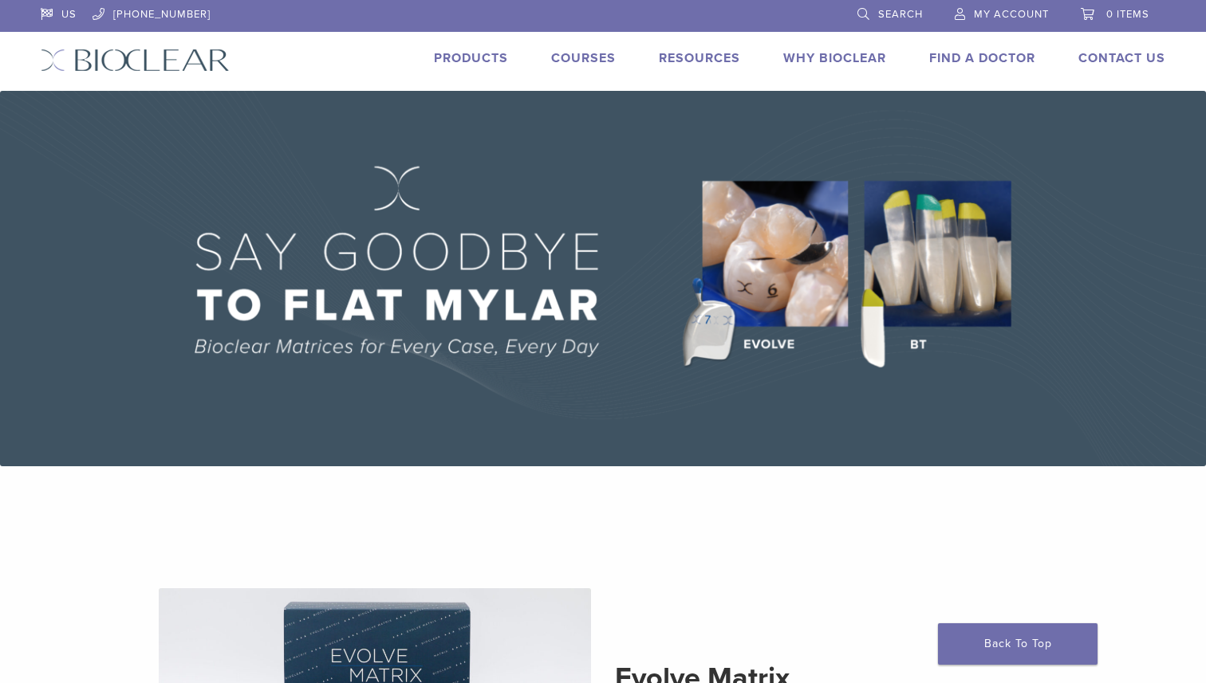
click at [586, 63] on link "Courses" at bounding box center [583, 58] width 65 height 16
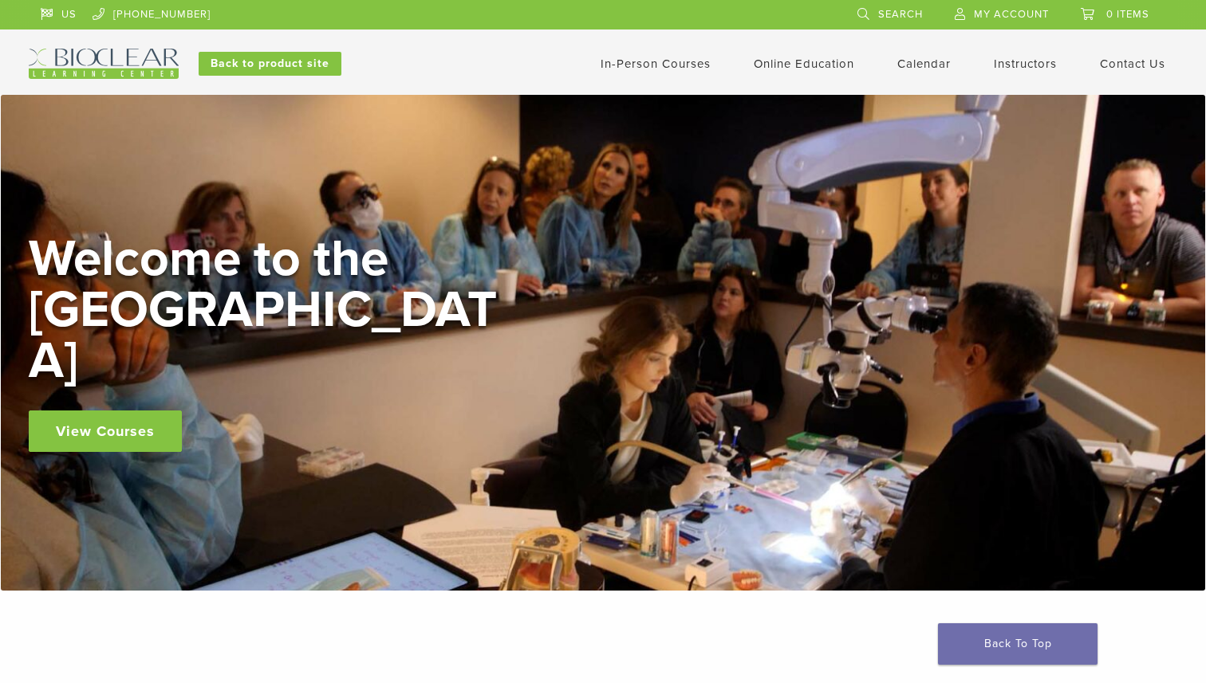
click at [668, 62] on link "In-Person Courses" at bounding box center [656, 64] width 110 height 14
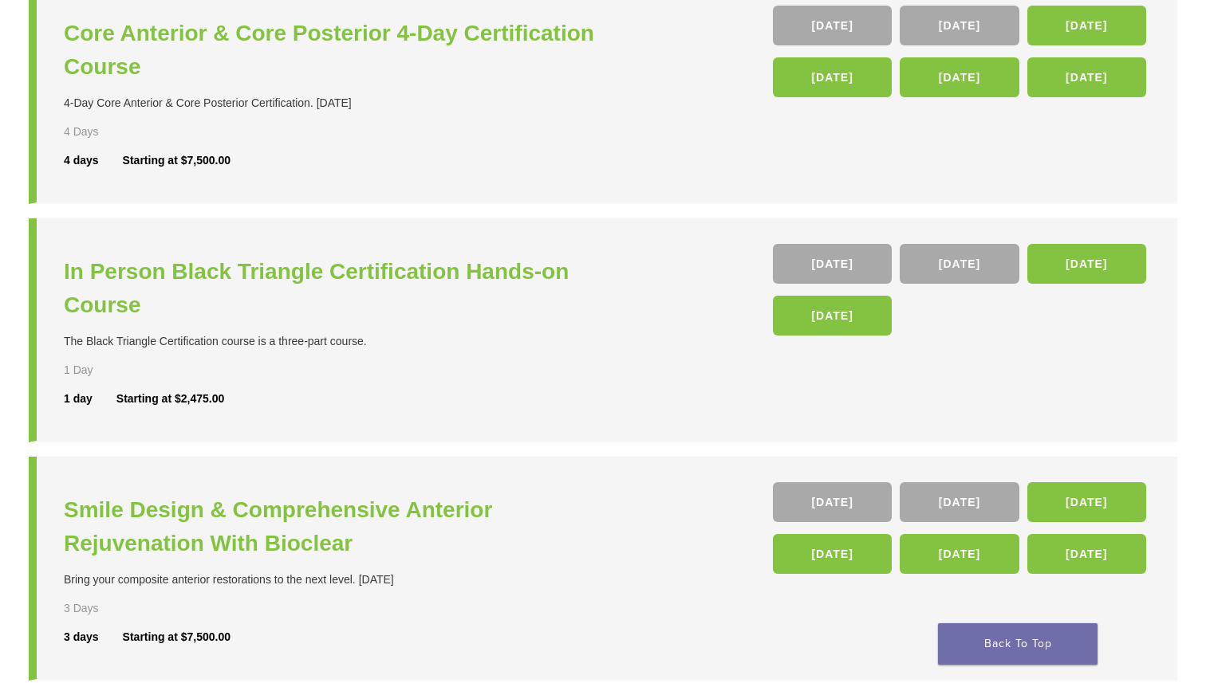
scroll to position [176, 0]
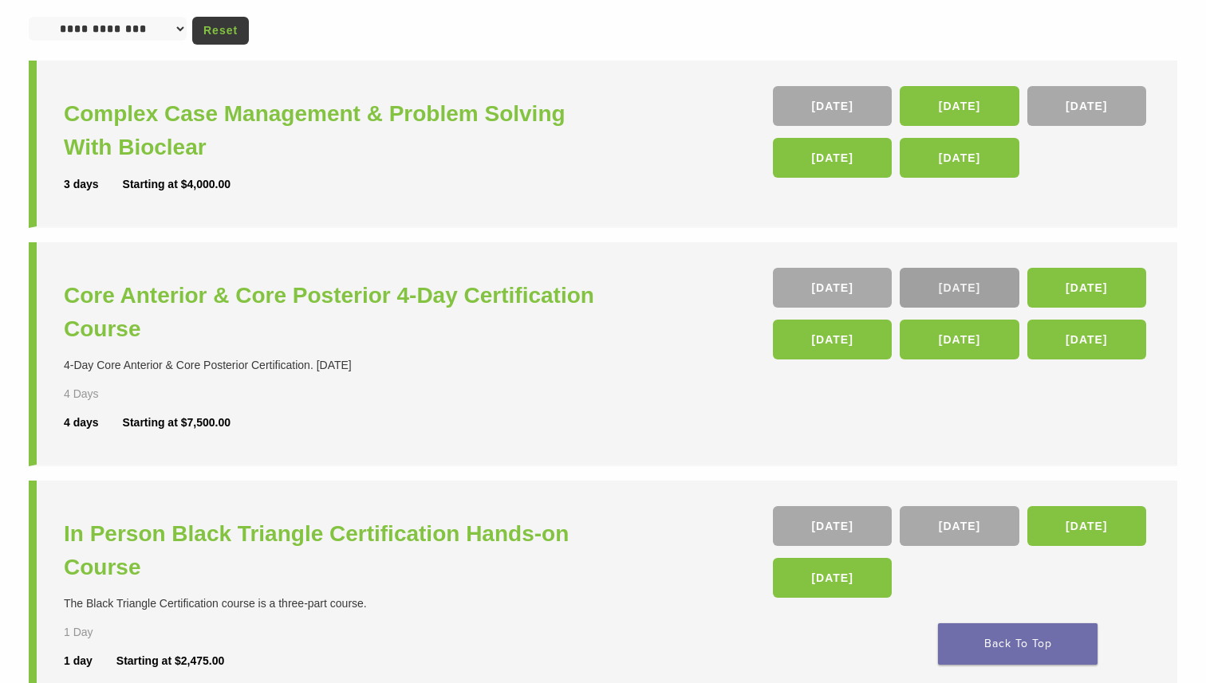
click at [982, 285] on link "[DATE]" at bounding box center [959, 288] width 119 height 40
click at [1071, 289] on link "05 Nov" at bounding box center [1086, 288] width 119 height 40
click at [935, 310] on div "10 Sep , 08 Oct , 05 Nov , 04 Feb 26 , 25 Mar 26 , 15 Apr 26" at bounding box center [961, 318] width 377 height 100
click at [943, 283] on link "08 Oct" at bounding box center [959, 288] width 119 height 40
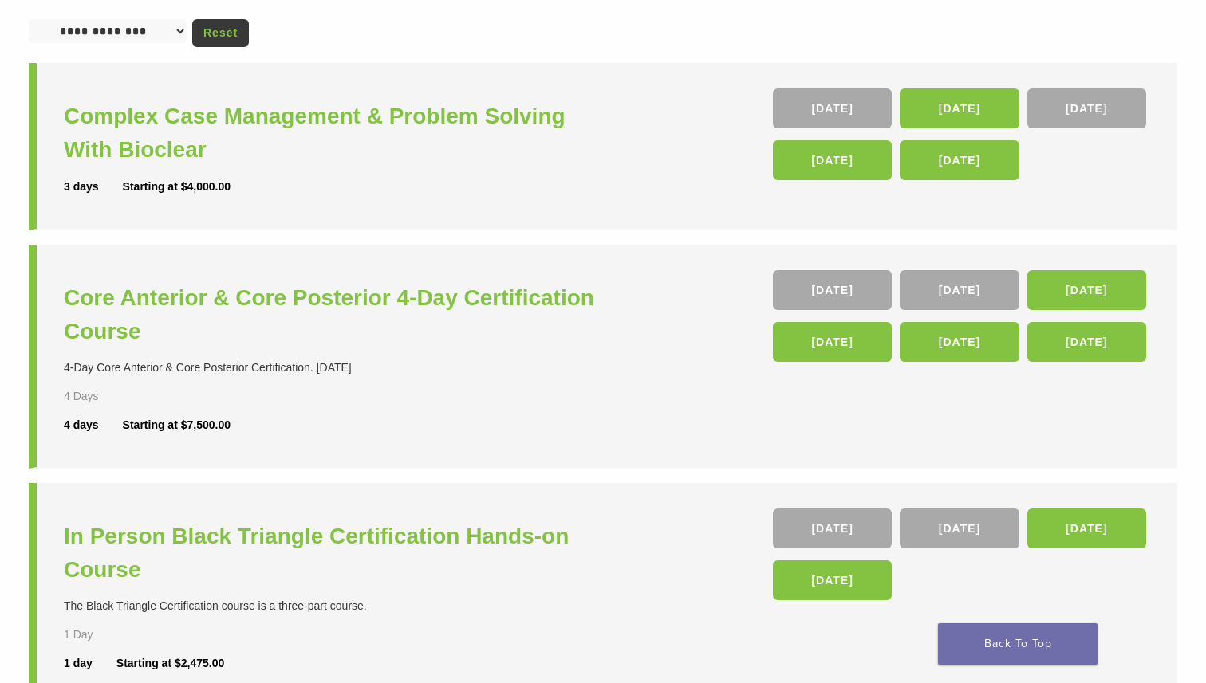
scroll to position [0, 0]
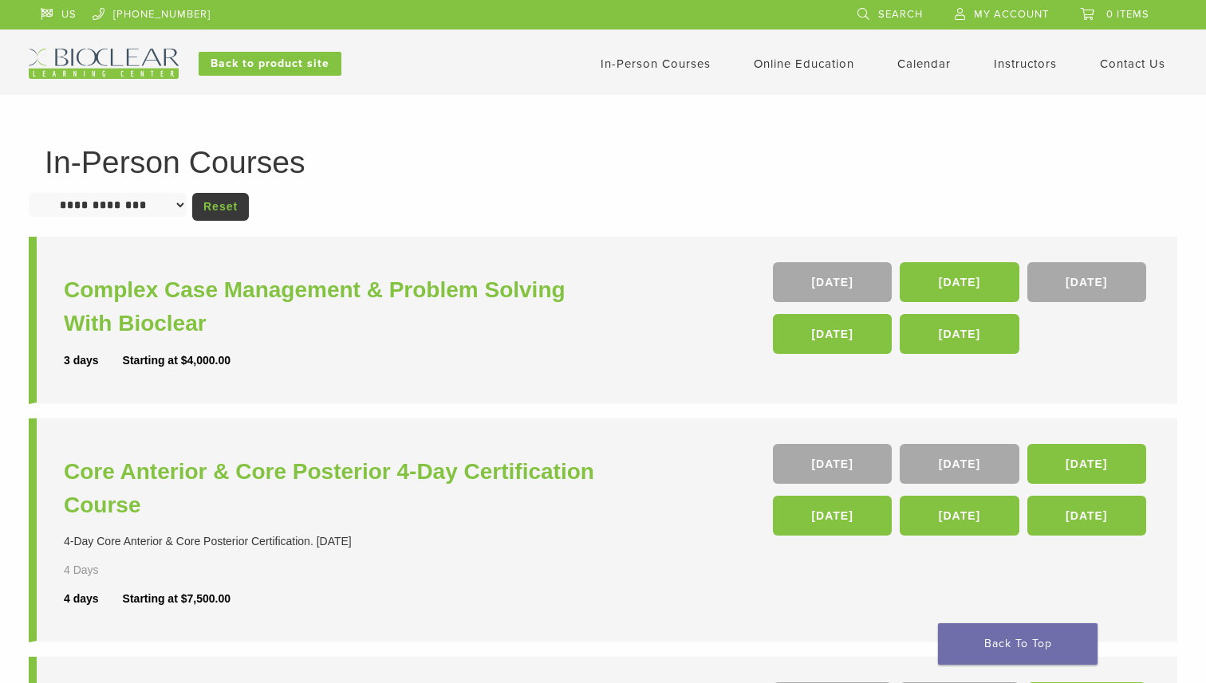
click at [914, 60] on link "Calendar" at bounding box center [923, 64] width 53 height 14
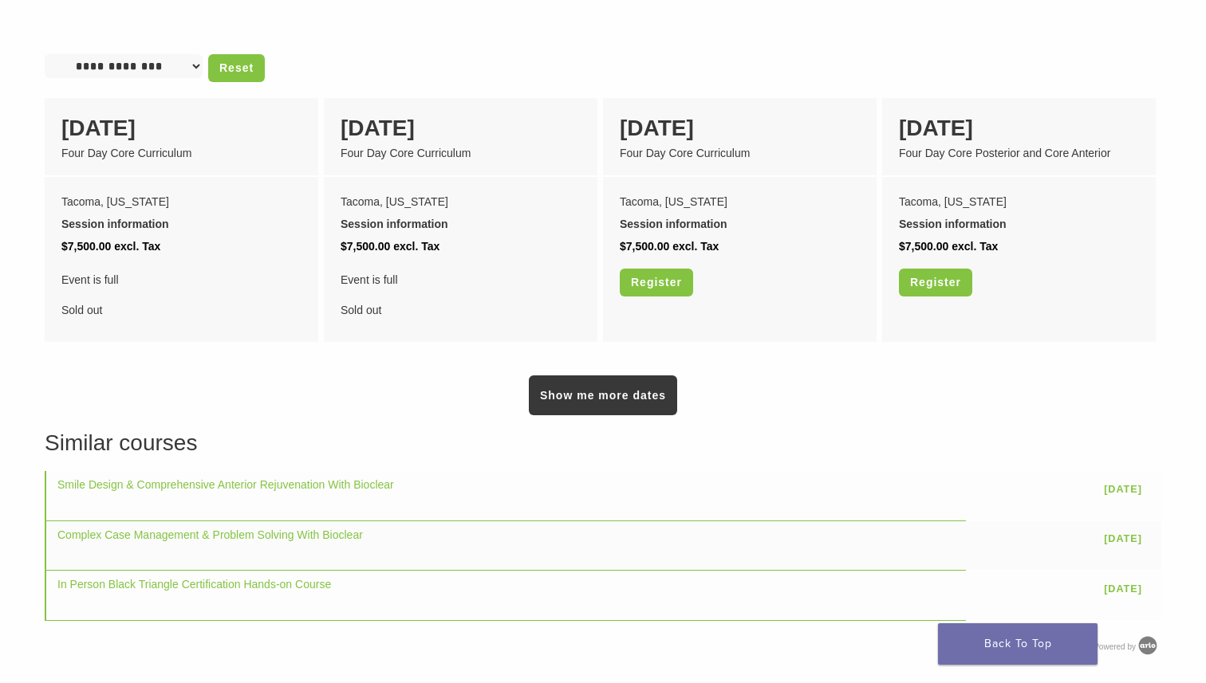
scroll to position [1344, 0]
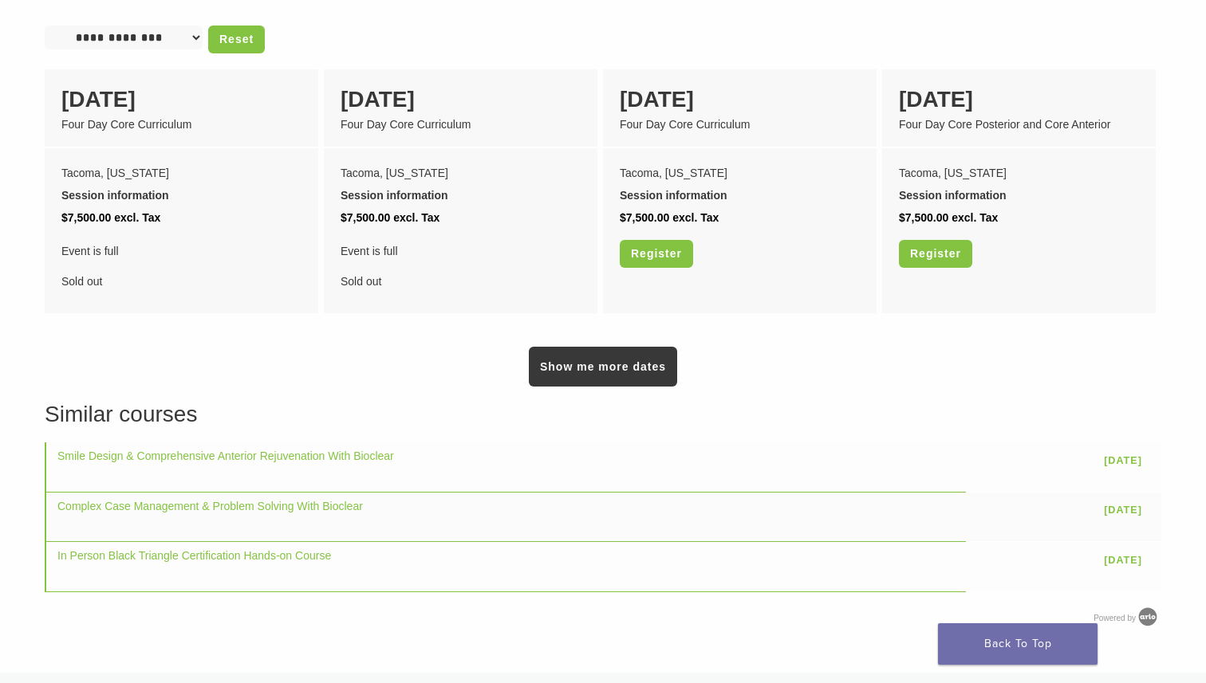
scroll to position [1369, 0]
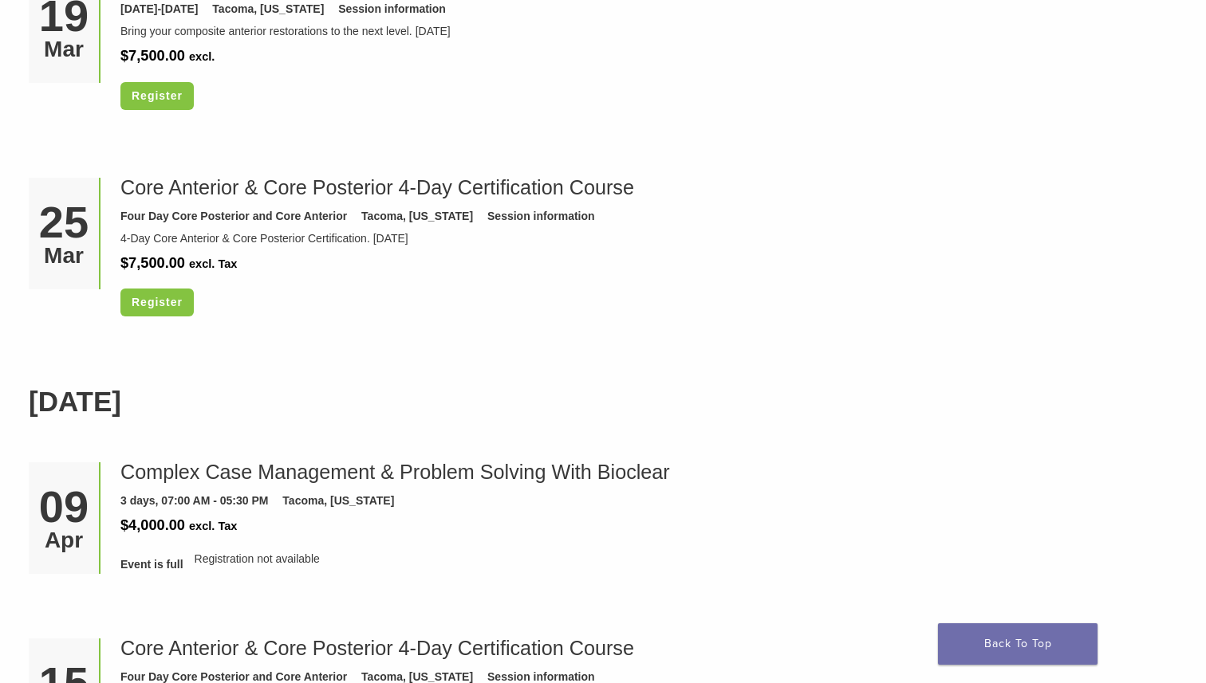
scroll to position [4095, 0]
